Goal: Task Accomplishment & Management: Use online tool/utility

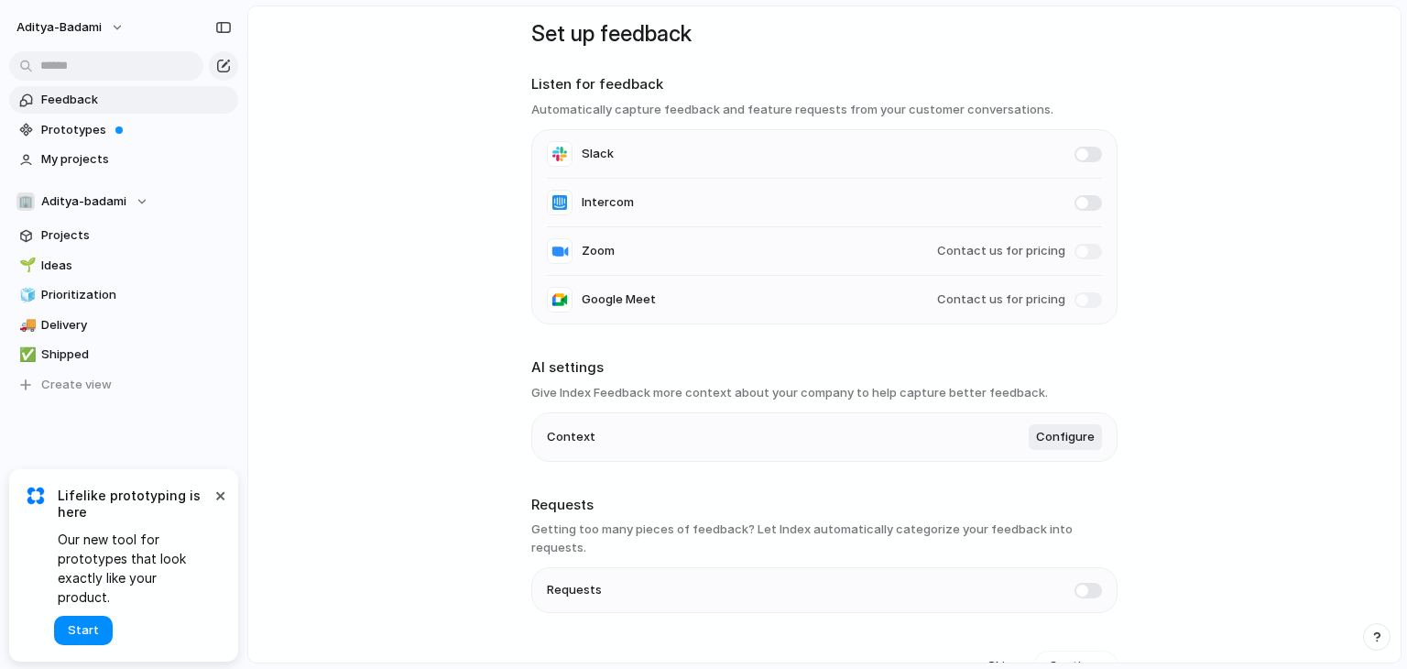
scroll to position [35, 0]
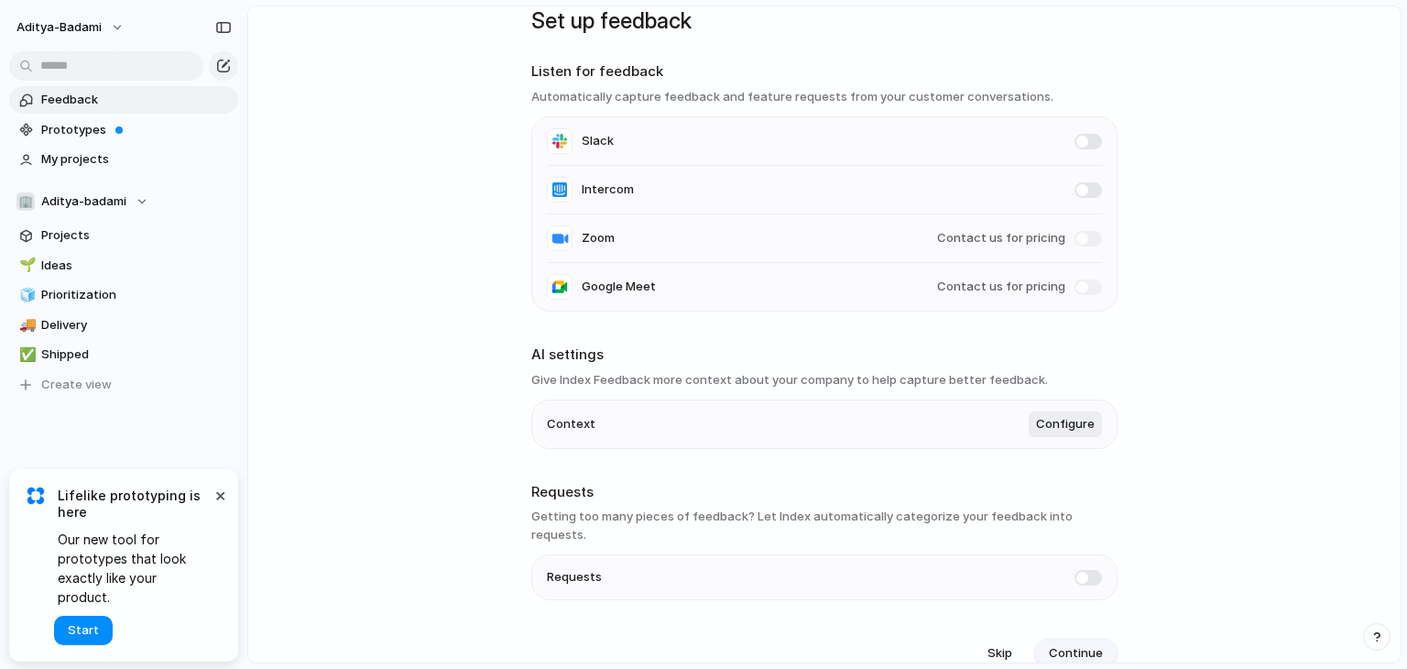
click at [1049, 644] on span "Continue" at bounding box center [1076, 653] width 54 height 18
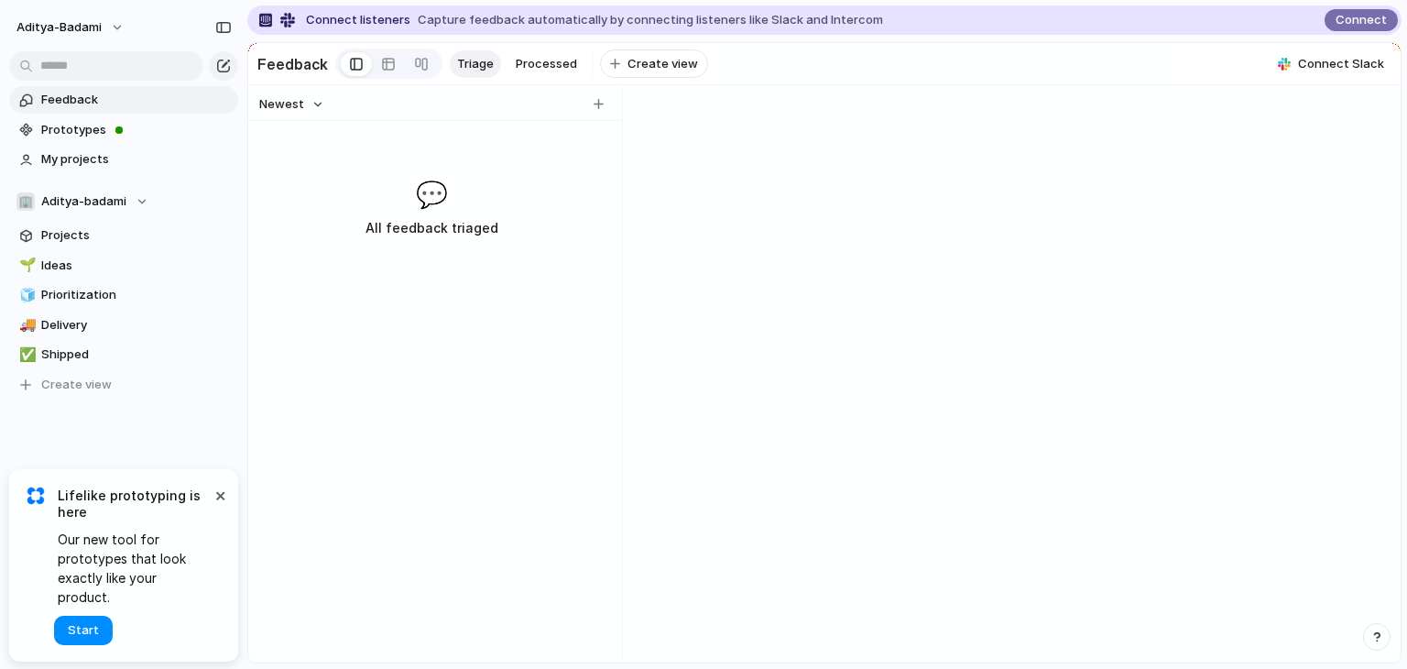
scroll to position [0, 0]
click at [75, 32] on span "aditya-badami" at bounding box center [58, 27] width 85 height 18
click at [224, 26] on div "Settings Invite members Change theme Sign out" at bounding box center [703, 334] width 1407 height 669
click at [83, 206] on span "Aditya-badami" at bounding box center [83, 201] width 85 height 18
click at [136, 453] on div "🏢 [PERSON_NAME]-badami Create new team" at bounding box center [703, 334] width 1407 height 669
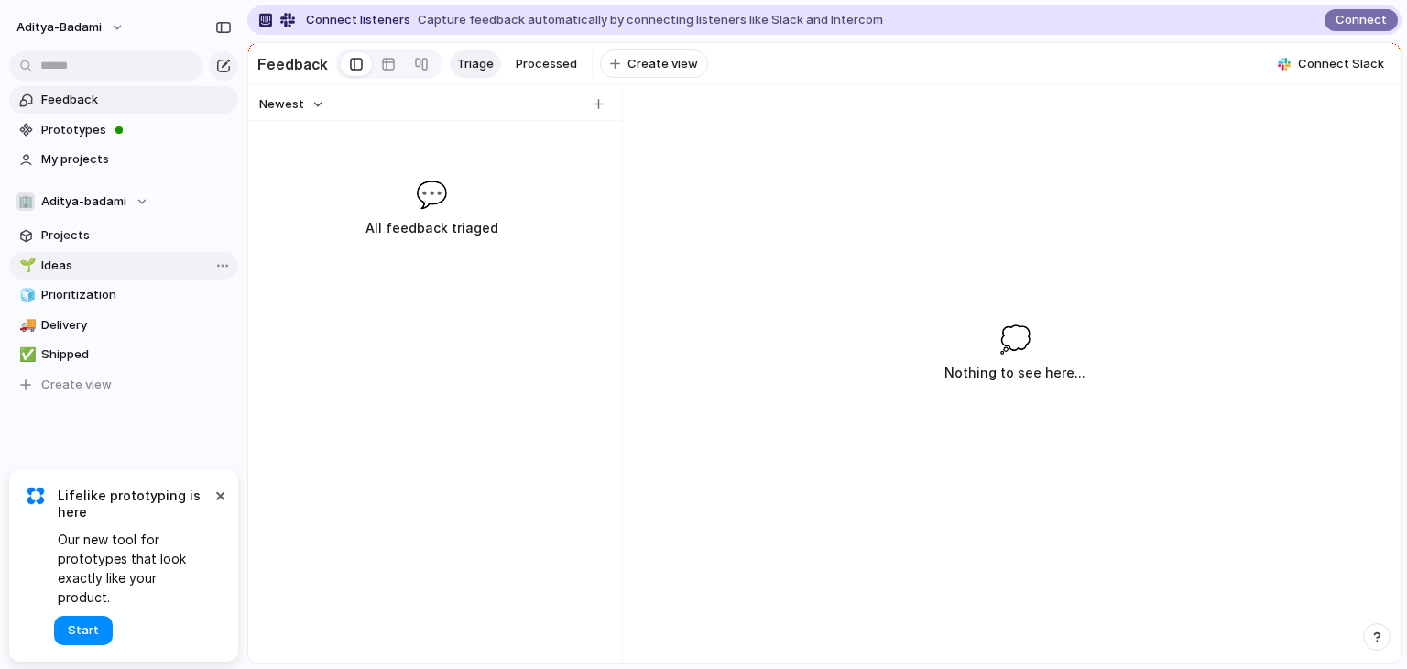
click at [84, 261] on span "Ideas" at bounding box center [136, 266] width 191 height 18
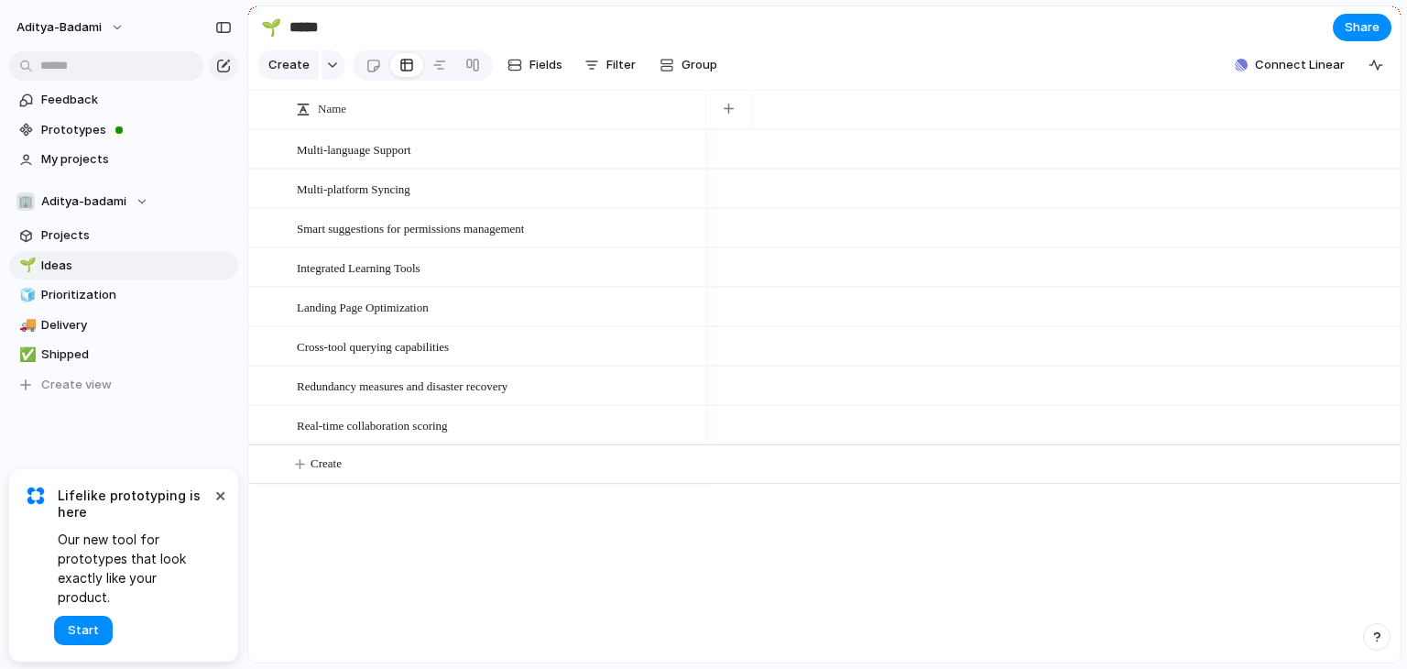
click at [547, 585] on div "Multi-language Support Multi-platform Syncing Smart suggestions for permissions…" at bounding box center [824, 395] width 1153 height 533
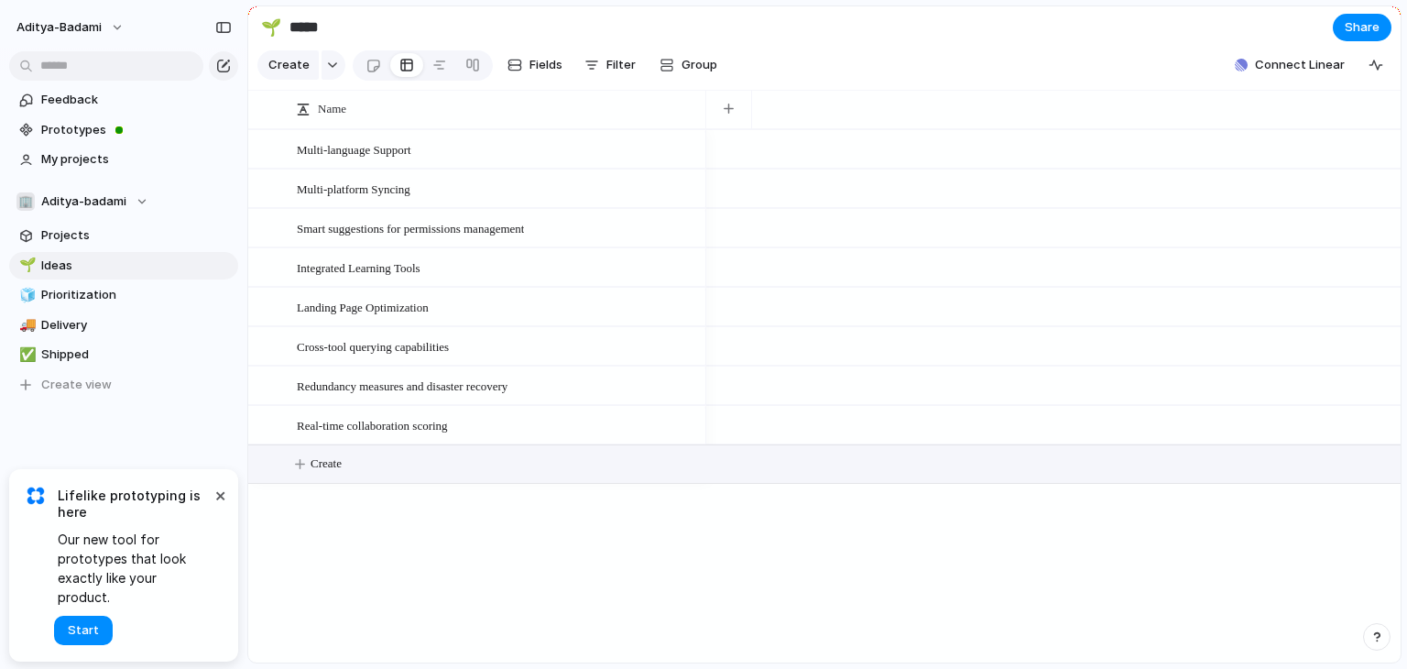
click at [483, 483] on button "Create" at bounding box center [848, 464] width 1163 height 38
click at [1316, 74] on span "Connect Linear" at bounding box center [1300, 65] width 90 height 18
